Goal: Navigation & Orientation: Find specific page/section

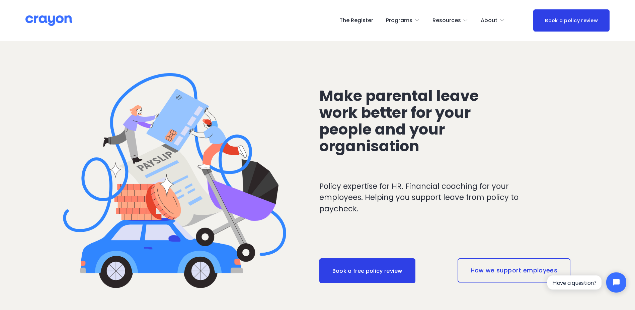
click at [355, 23] on link "The Register" at bounding box center [357, 20] width 34 height 11
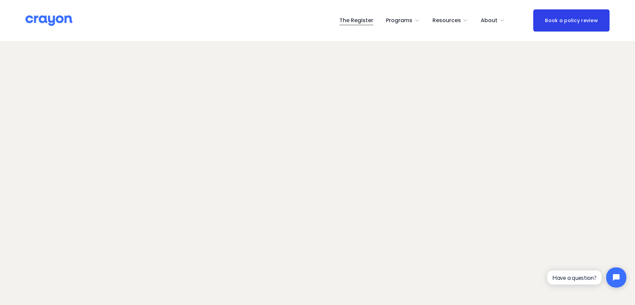
click at [54, 25] on img at bounding box center [48, 21] width 47 height 12
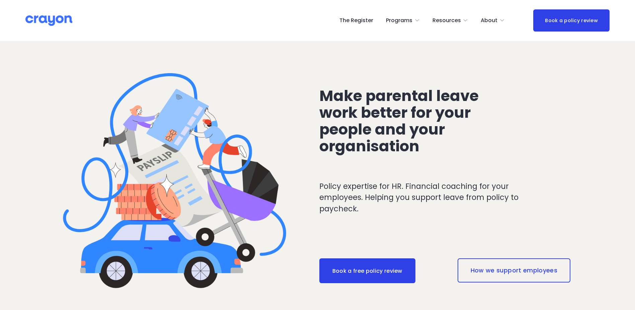
click at [363, 19] on link "The Register" at bounding box center [357, 20] width 34 height 11
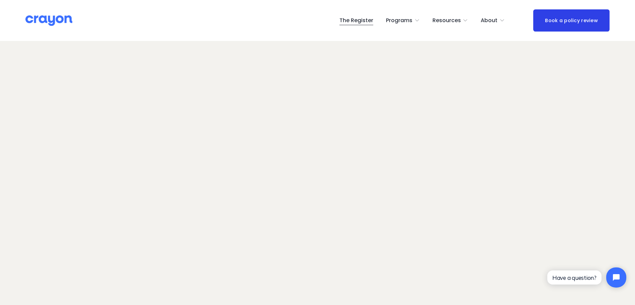
scroll to position [47, 0]
